Goal: Task Accomplishment & Management: Use online tool/utility

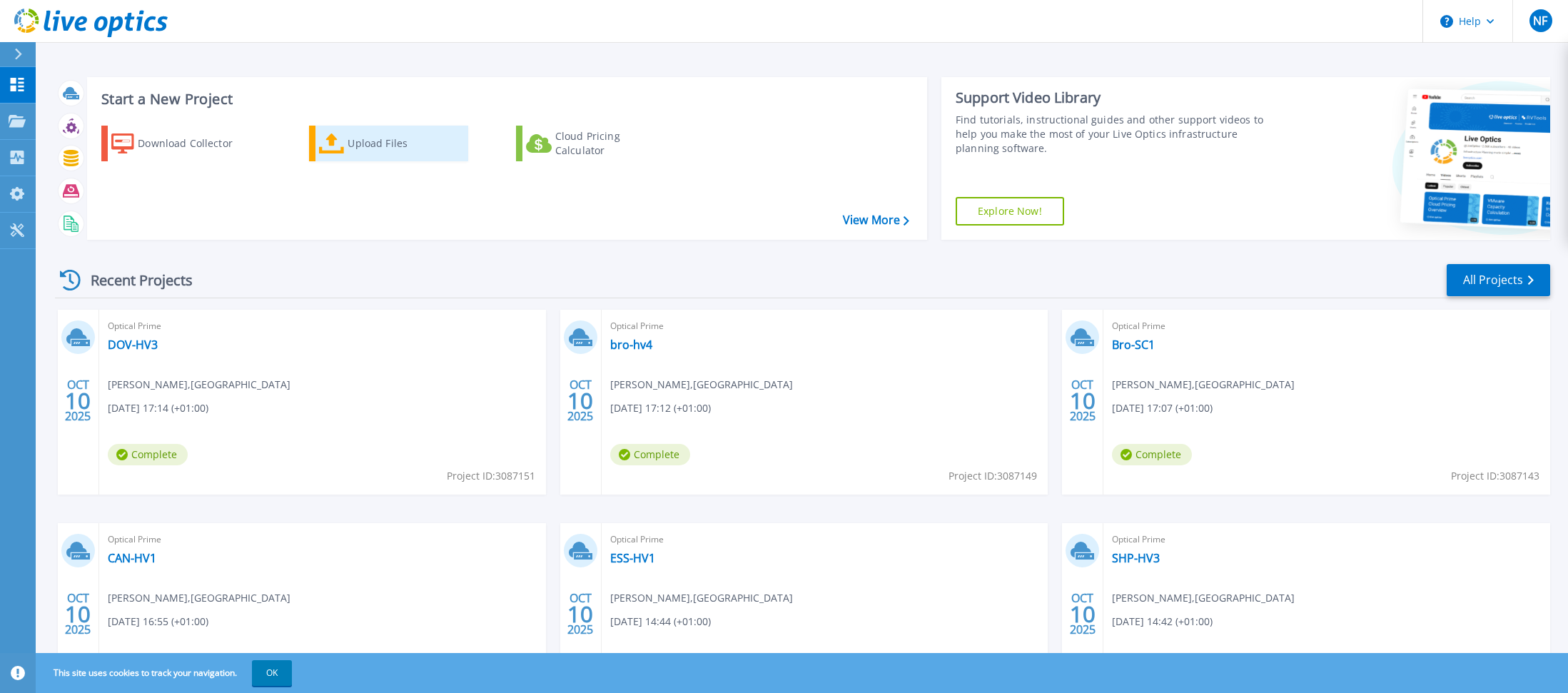
click at [353, 137] on div "Upload Files" at bounding box center [405, 143] width 114 height 29
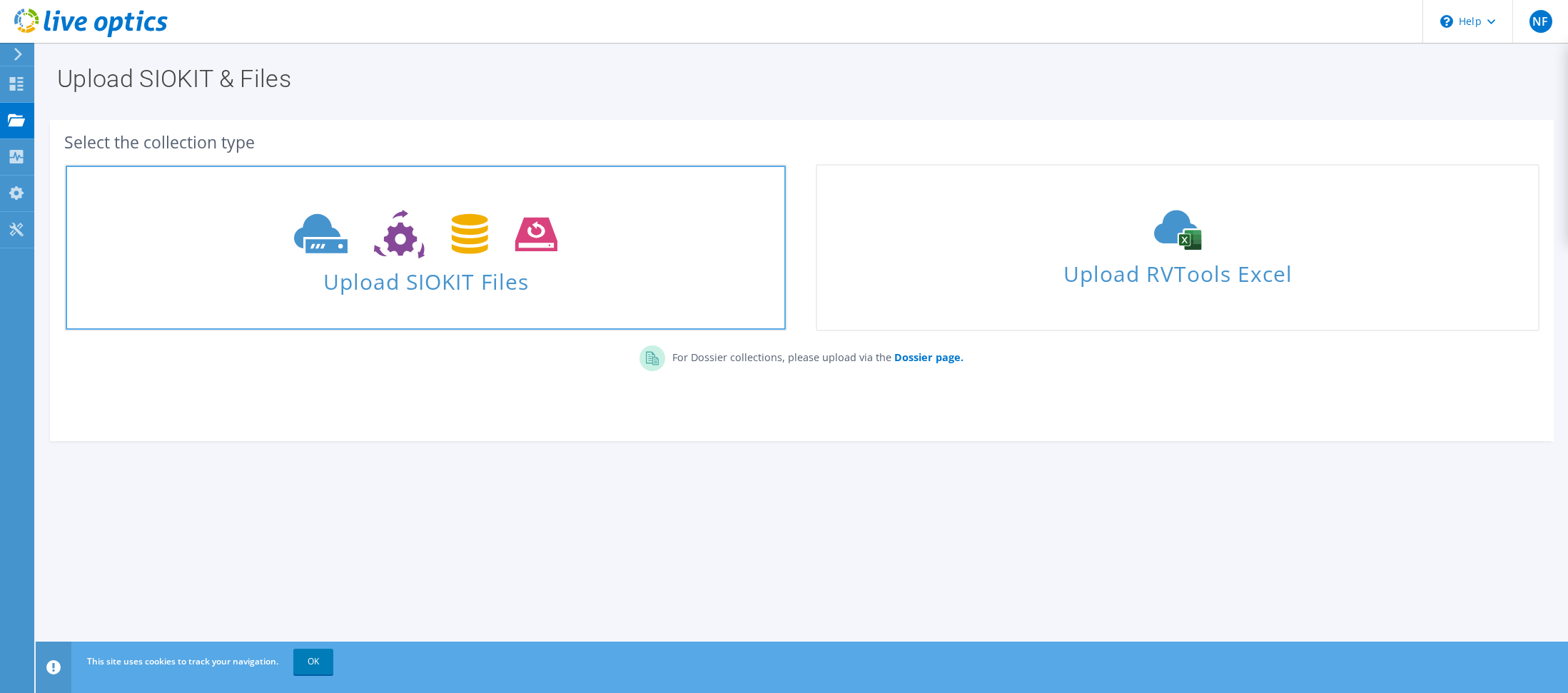
click at [360, 245] on icon at bounding box center [425, 234] width 264 height 49
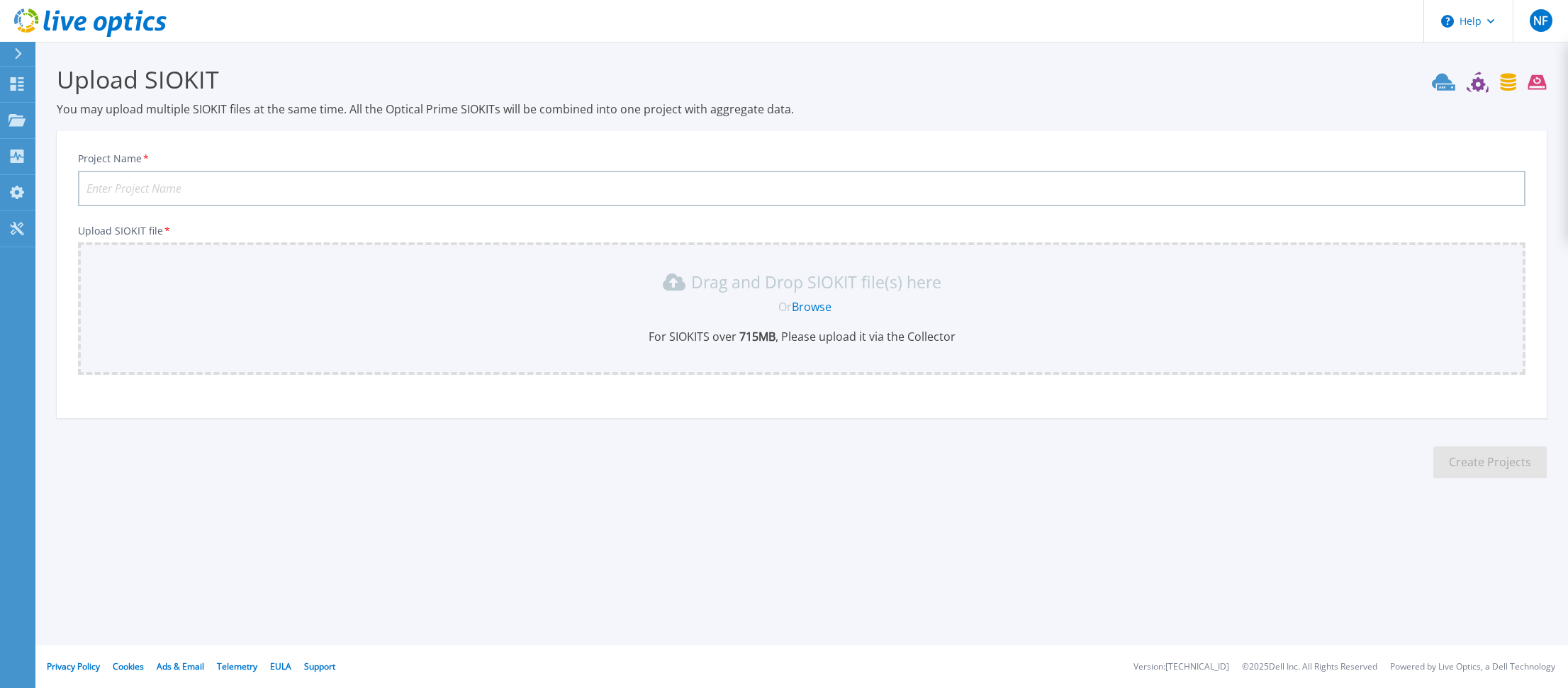
click at [711, 297] on div "Drag and Drop SIOKIT file(s) here Or Browse For SIOKITS over 715 MB , Please up…" at bounding box center [801, 307] width 1430 height 74
click at [810, 306] on link "Browse" at bounding box center [811, 306] width 40 height 15
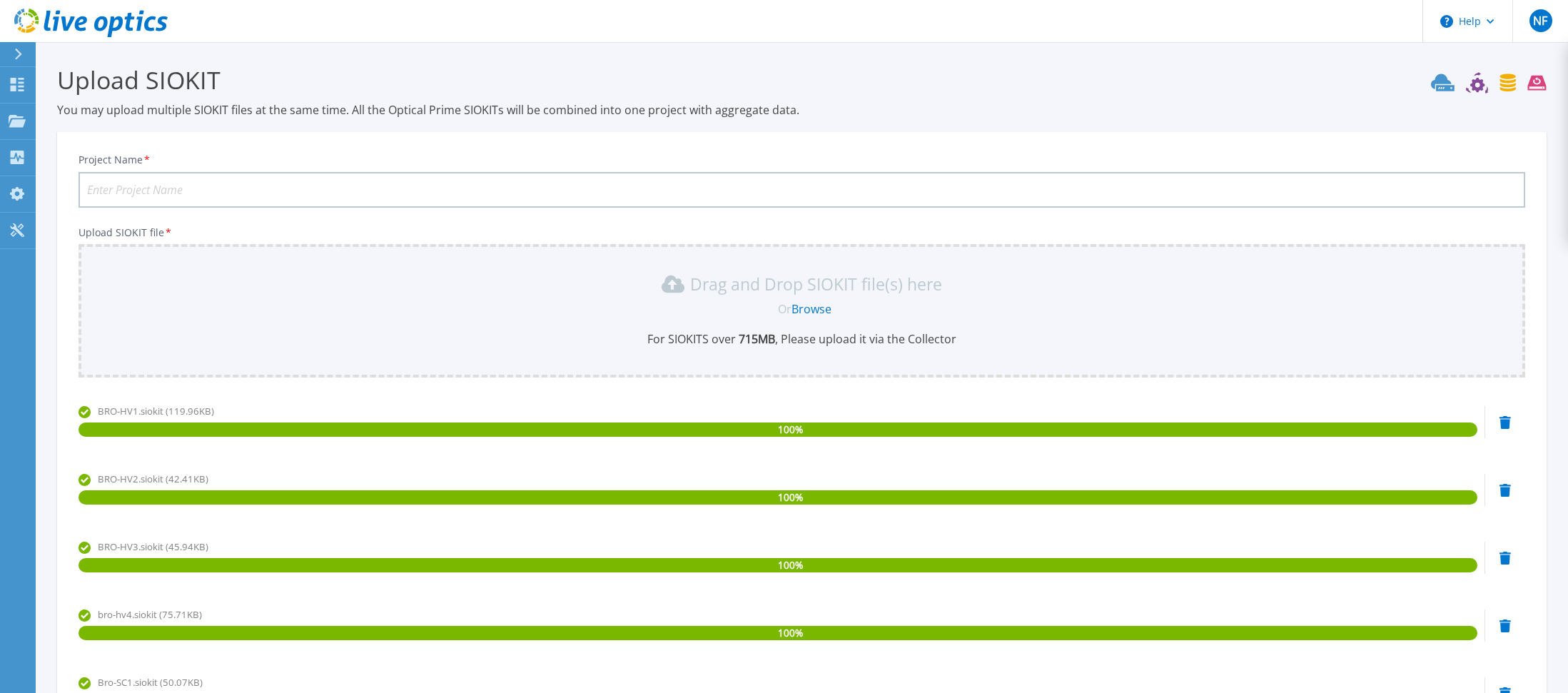
click at [391, 196] on input "Project Name *" at bounding box center [802, 190] width 1447 height 35
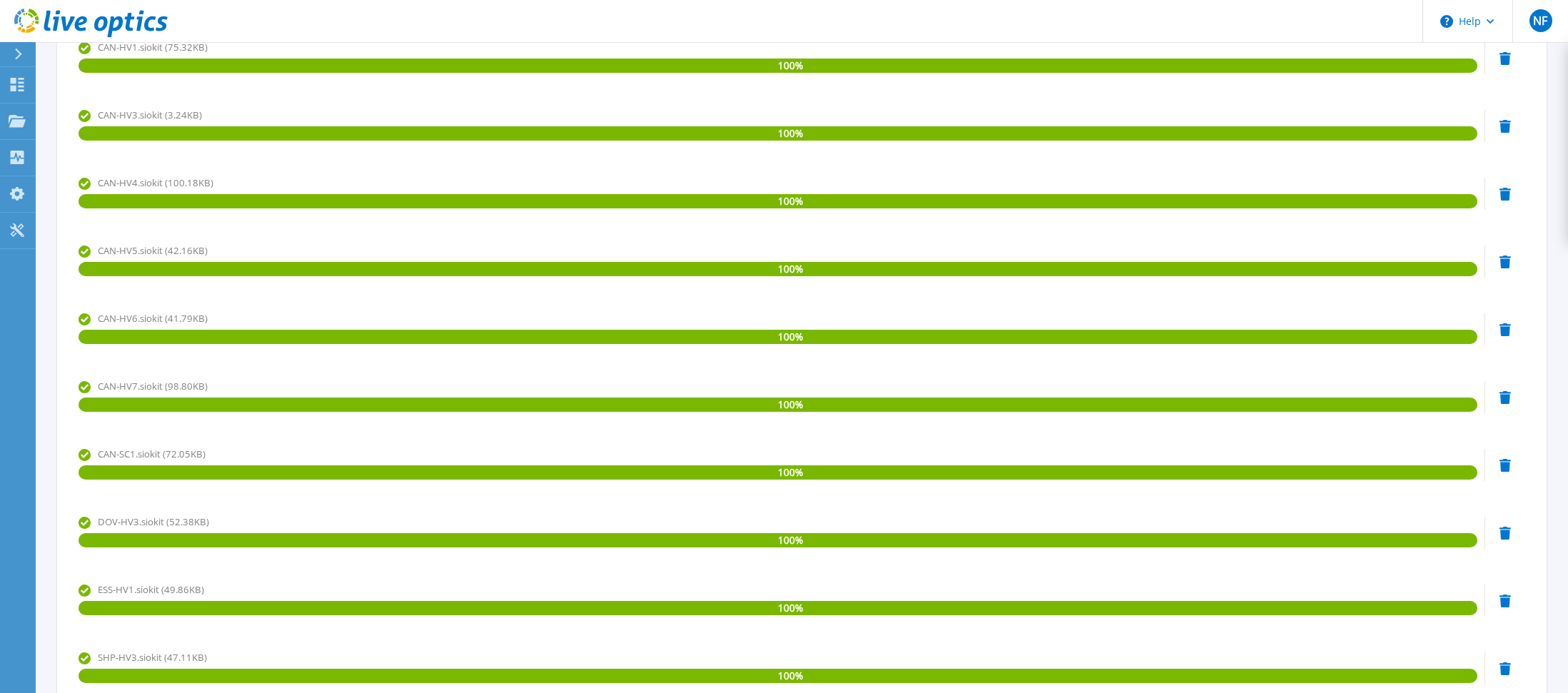
scroll to position [892, 0]
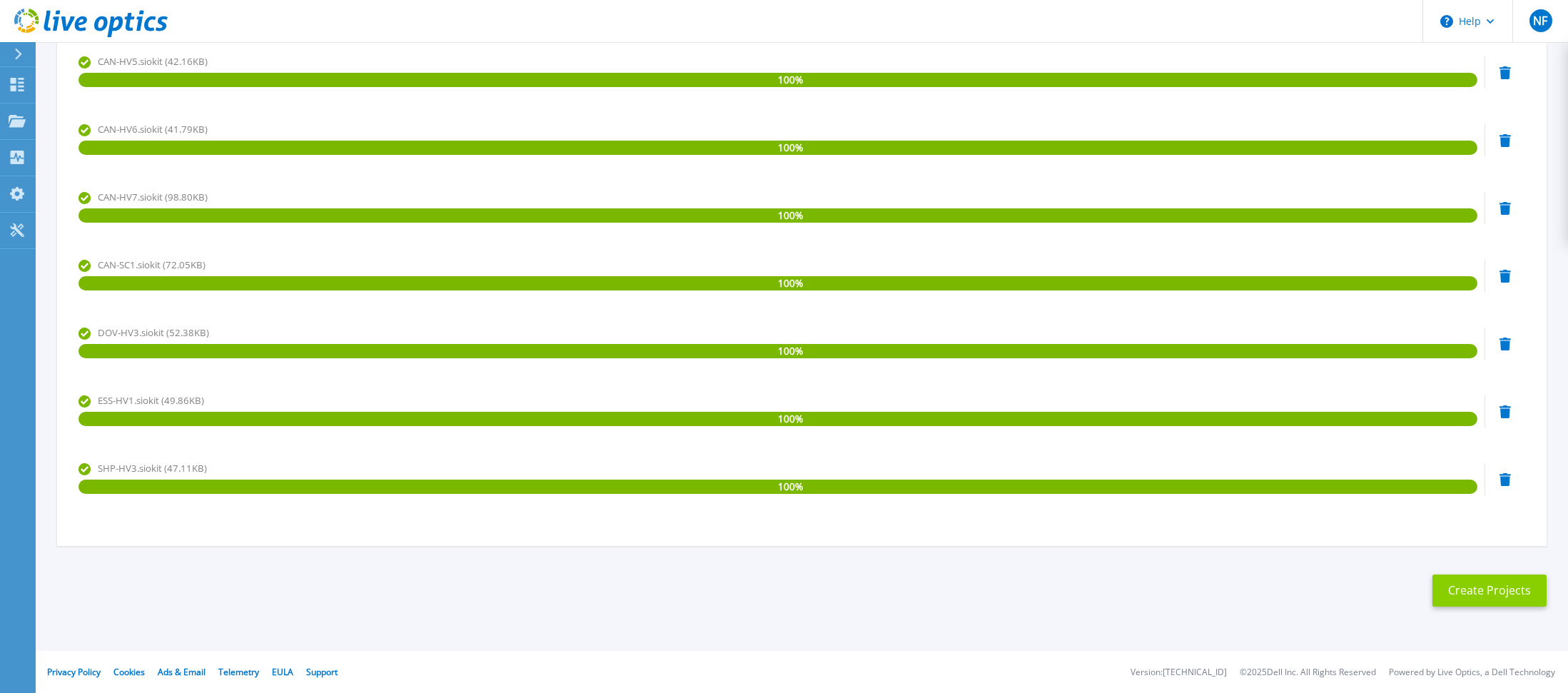
type input "EKC Group - Backup refresh"
click at [1505, 588] on button "Create Projects" at bounding box center [1490, 590] width 114 height 32
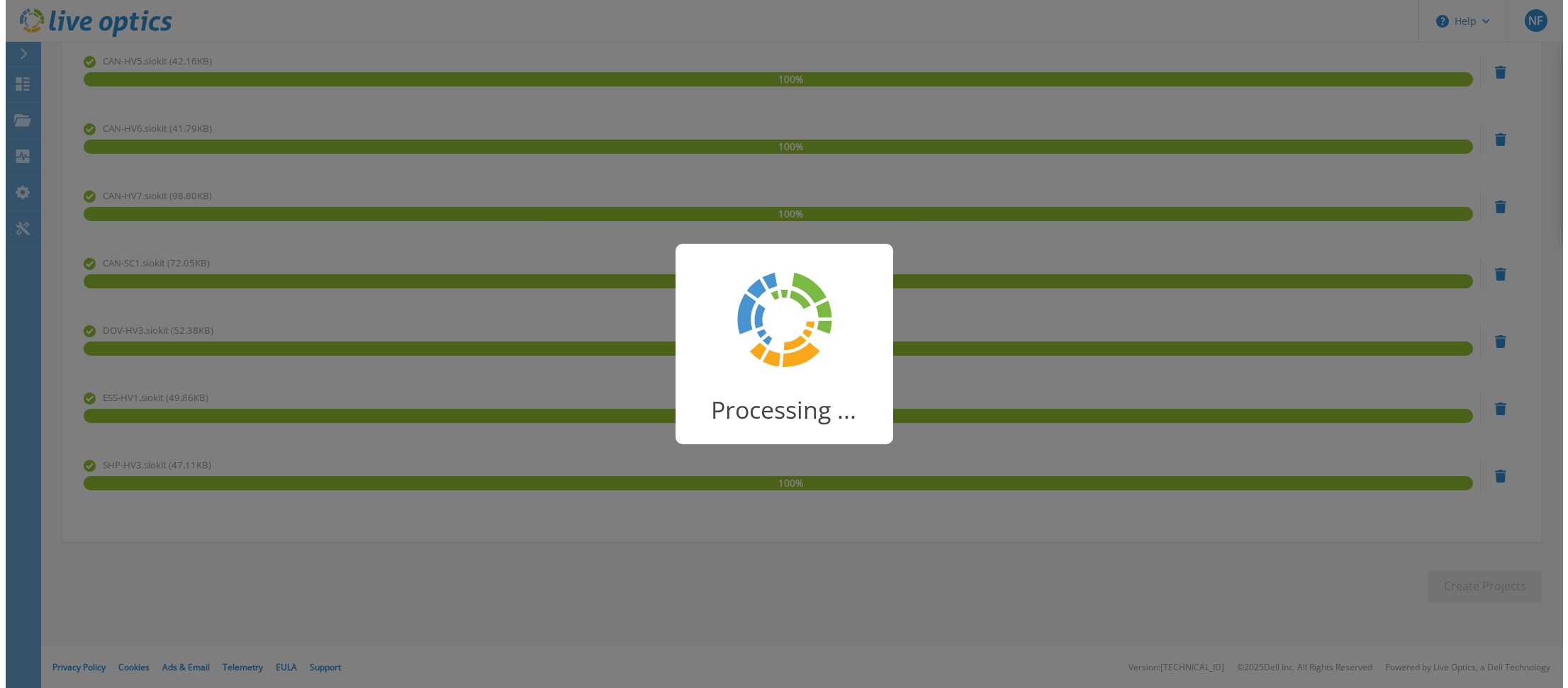
scroll to position [0, 0]
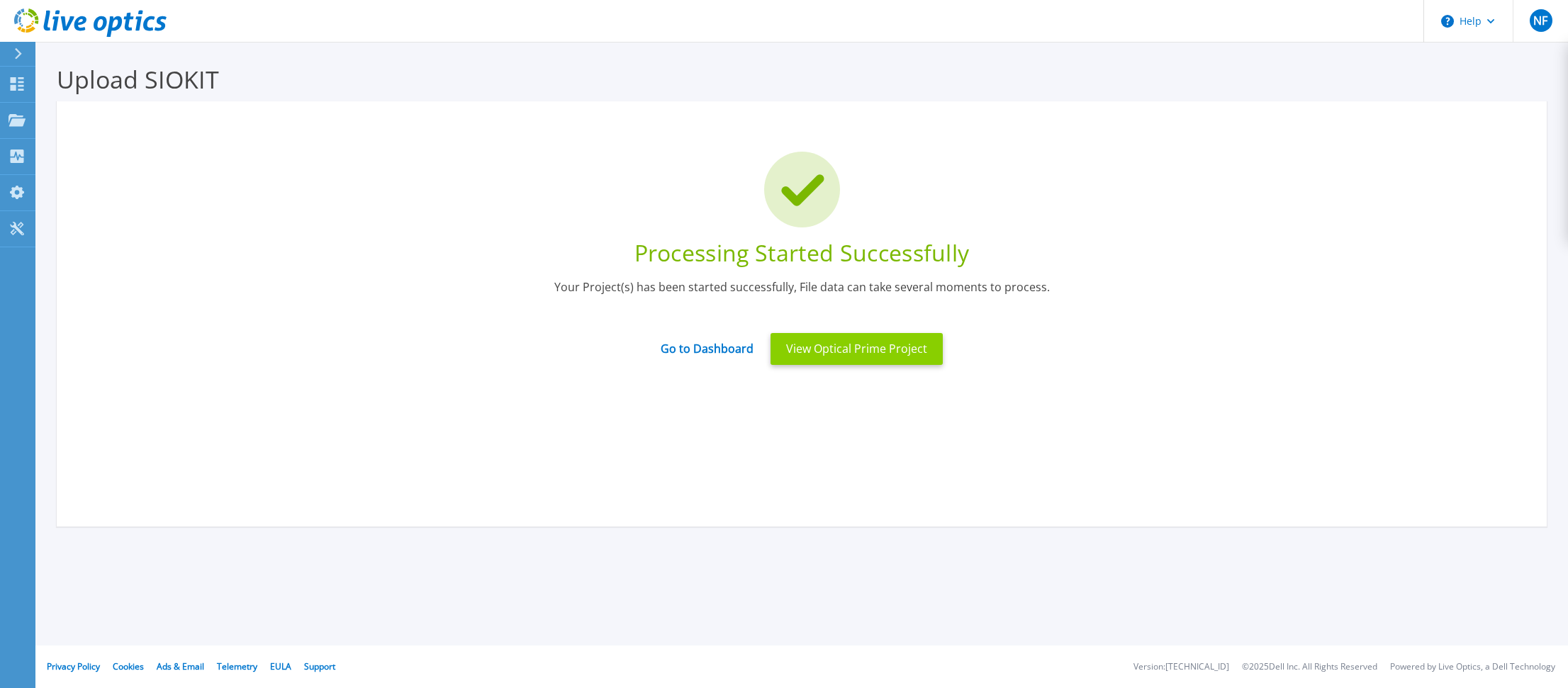
click at [917, 358] on button "View Optical Prime Project" at bounding box center [856, 349] width 172 height 32
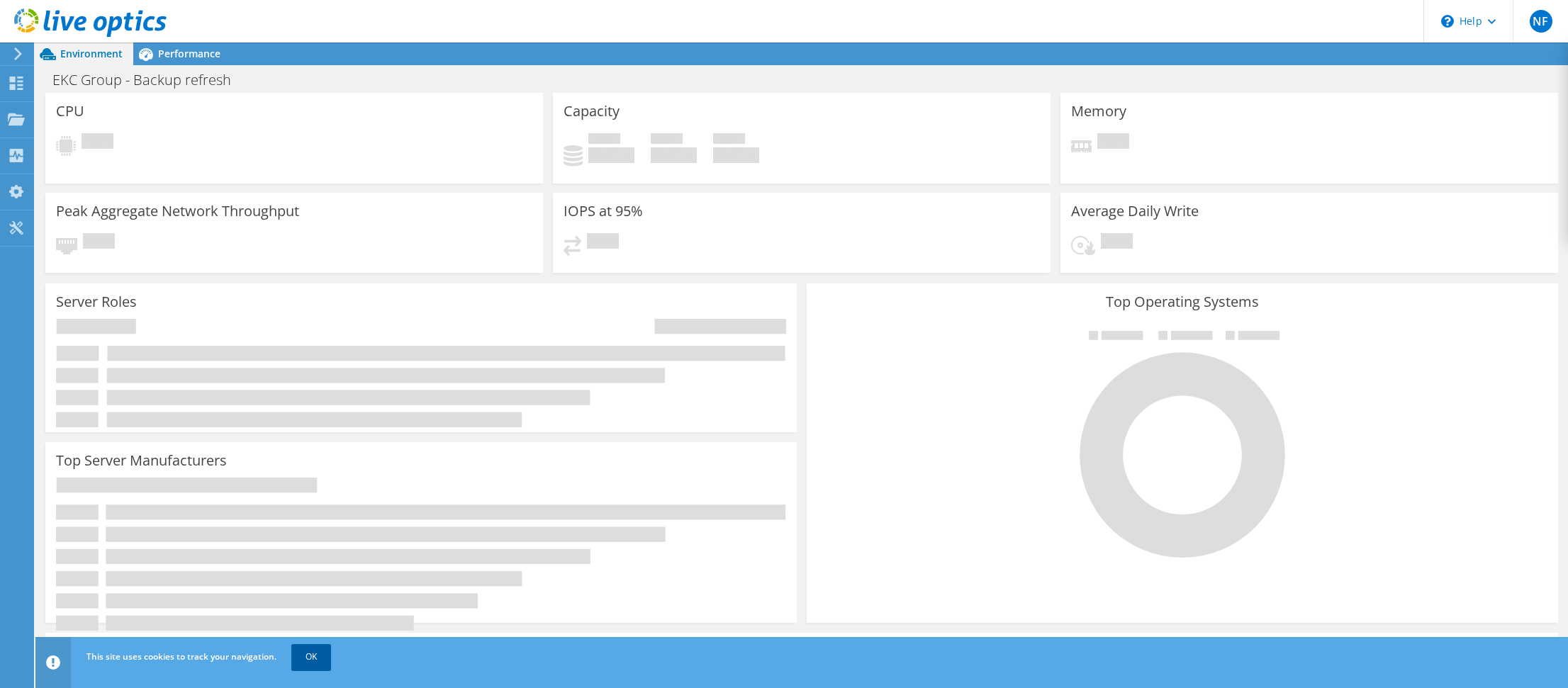
click at [309, 656] on link "OK" at bounding box center [311, 656] width 40 height 26
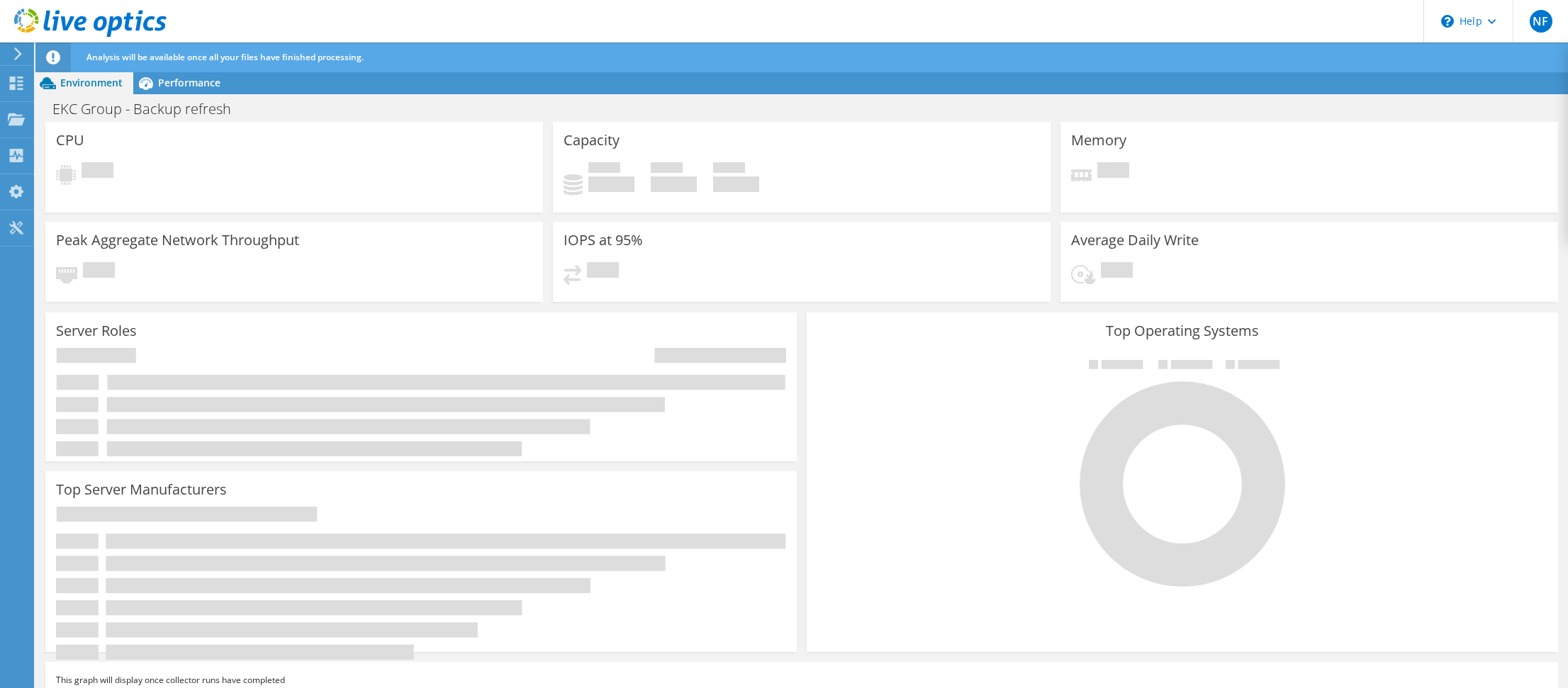
scroll to position [19, 0]
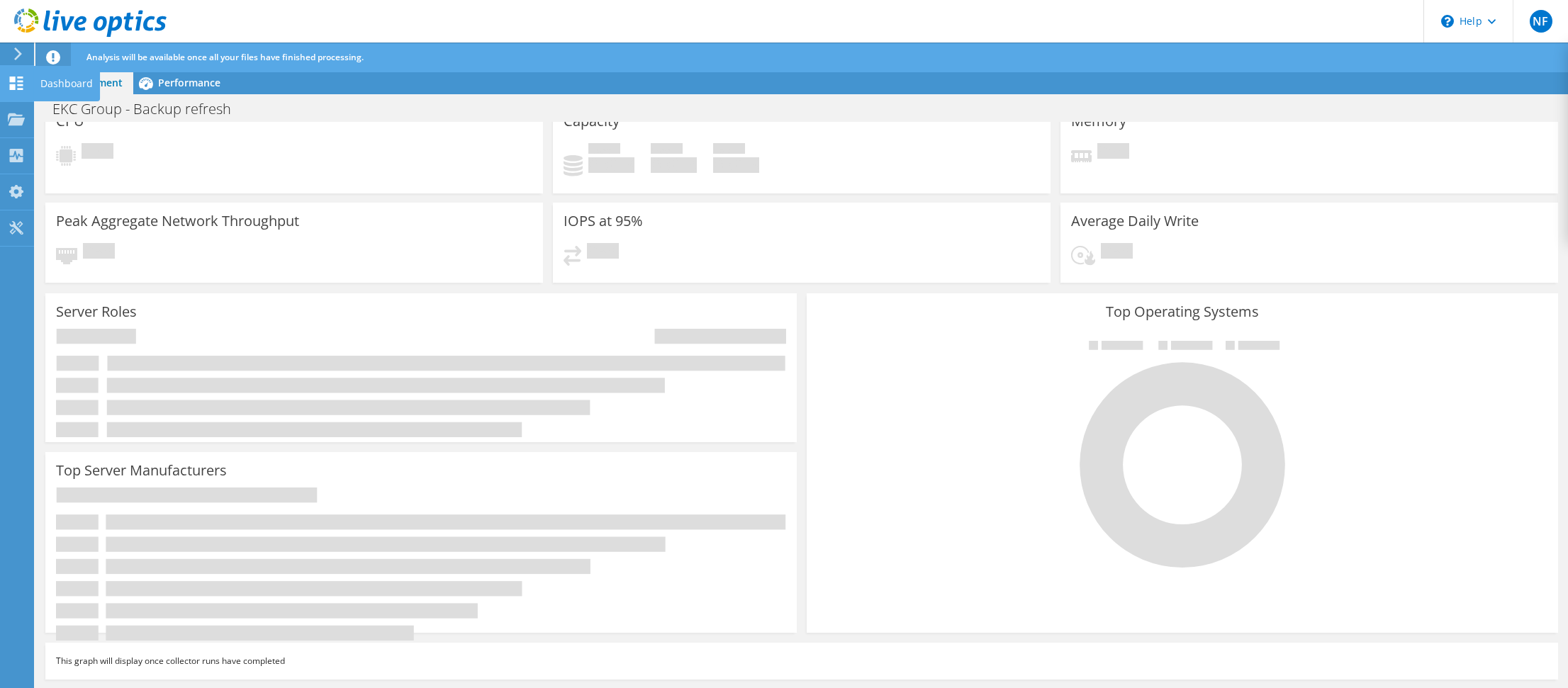
click at [40, 86] on div "Dashboard" at bounding box center [66, 84] width 67 height 35
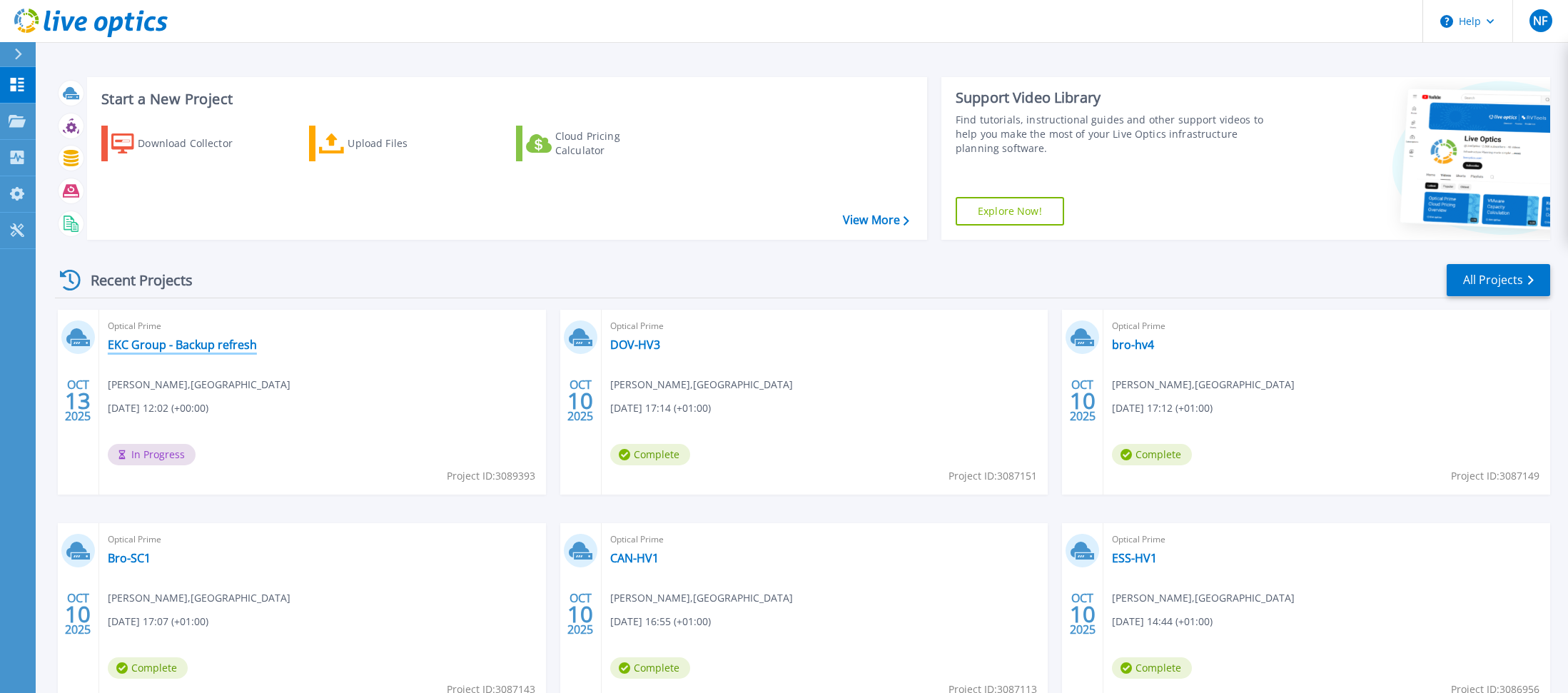
click at [237, 347] on link "EKC Group - Backup refresh" at bounding box center [182, 344] width 149 height 14
